Goal: Task Accomplishment & Management: Use online tool/utility

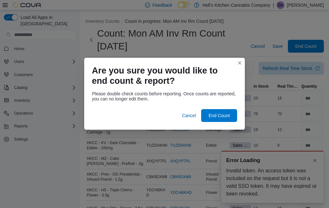
scroll to position [4, 0]
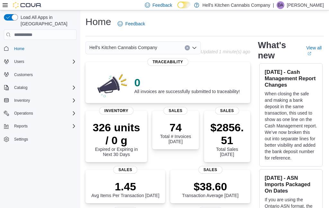
click at [28, 123] on button "Reports" at bounding box center [21, 127] width 19 height 8
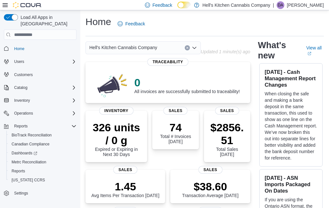
click at [69, 123] on div "Reports" at bounding box center [44, 127] width 65 height 8
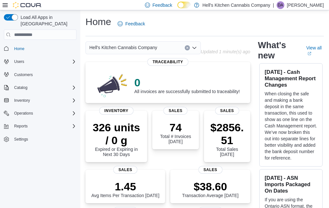
click at [28, 99] on span "Inventory" at bounding box center [22, 101] width 16 height 8
